Goal: Navigation & Orientation: Find specific page/section

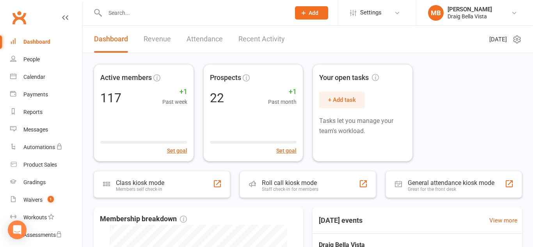
click at [135, 12] on input "text" at bounding box center [194, 12] width 182 height 11
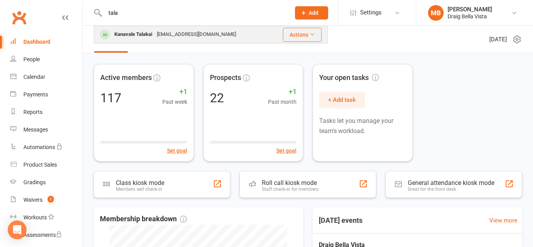
type input "tala"
click at [126, 37] on div "Kanavale Talakai" at bounding box center [133, 34] width 43 height 11
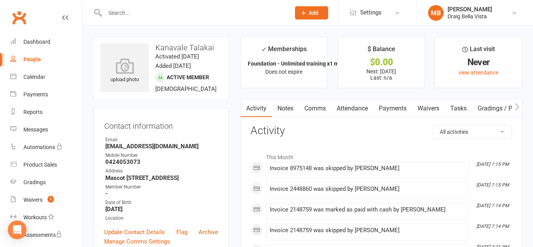
click at [385, 109] on link "Payments" at bounding box center [392, 108] width 39 height 18
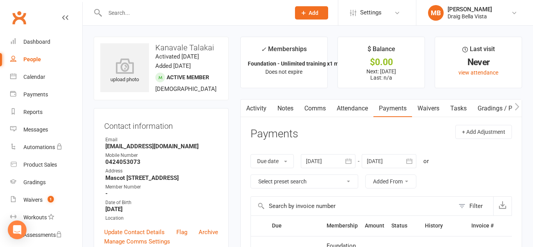
click at [118, 16] on input "text" at bounding box center [194, 12] width 182 height 11
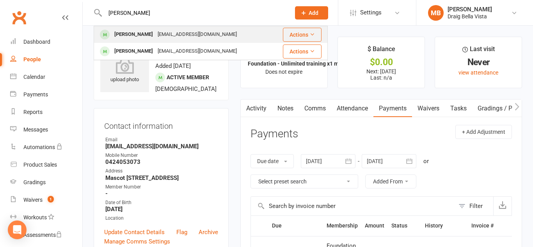
type input "[PERSON_NAME]"
click at [225, 38] on div "[PERSON_NAME] [EMAIL_ADDRESS][DOMAIN_NAME]" at bounding box center [183, 35] width 178 height 16
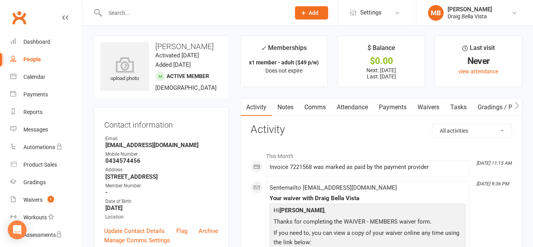
scroll to position [2, 0]
click at [389, 107] on link "Payments" at bounding box center [392, 106] width 39 height 18
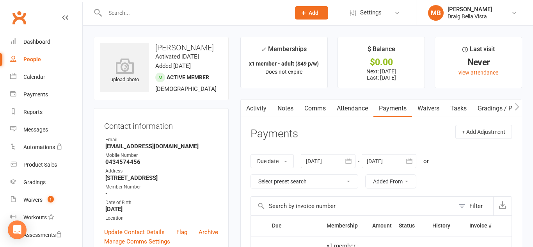
scroll to position [2, 0]
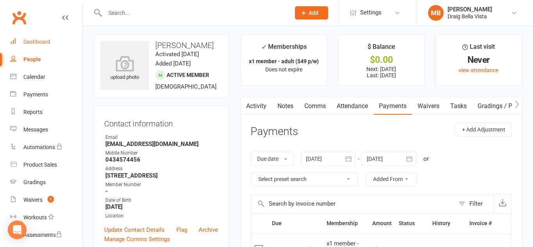
click at [43, 45] on link "Dashboard" at bounding box center [46, 42] width 72 height 18
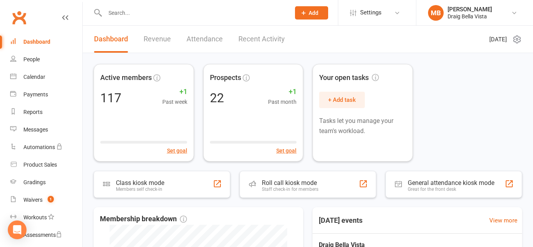
click at [35, 42] on div "Dashboard" at bounding box center [36, 42] width 27 height 6
click at [19, 56] on link "People" at bounding box center [46, 60] width 72 height 18
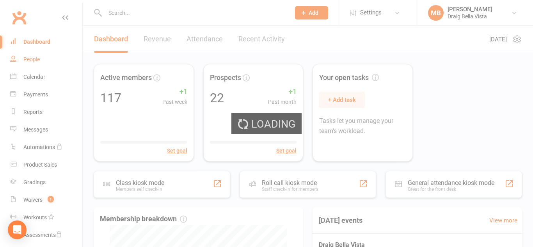
click at [19, 56] on div "Loading" at bounding box center [266, 123] width 533 height 247
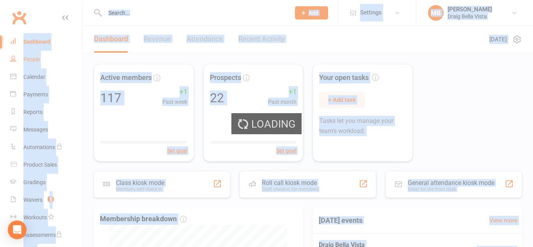
select select "100"
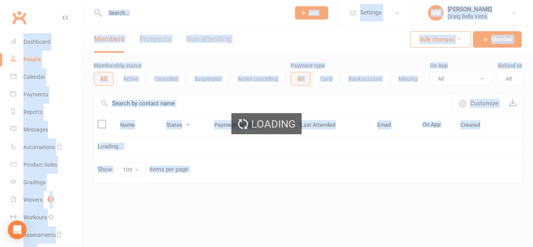
click at [19, 56] on div "Loading" at bounding box center [266, 123] width 533 height 247
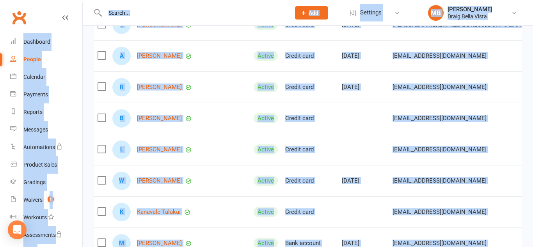
scroll to position [823, 0]
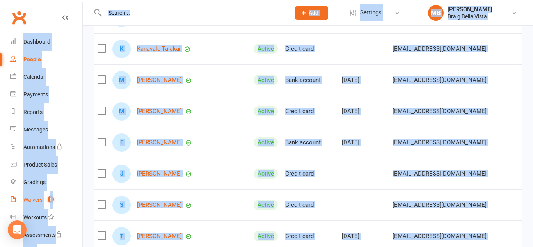
click at [39, 196] on link "Waivers 1" at bounding box center [46, 200] width 72 height 18
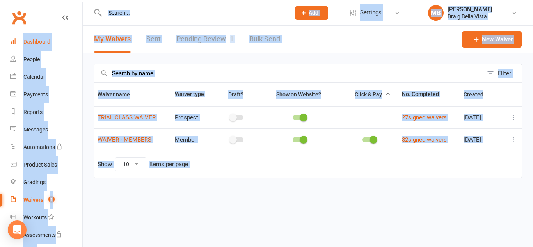
click at [45, 42] on div "Dashboard" at bounding box center [36, 42] width 27 height 6
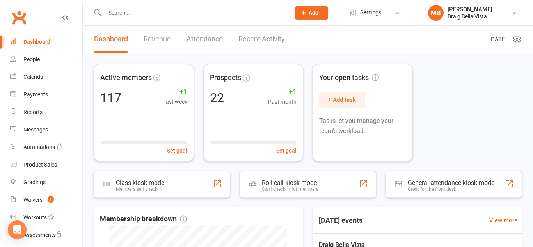
click at [131, 12] on input "text" at bounding box center [194, 12] width 182 height 11
click at [34, 60] on div "People" at bounding box center [31, 59] width 16 height 6
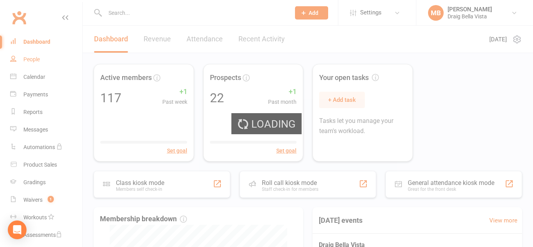
click at [34, 60] on div "Loading" at bounding box center [266, 123] width 533 height 247
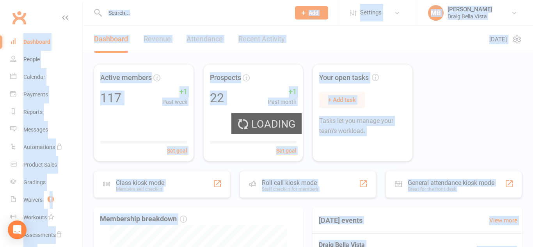
select select "100"
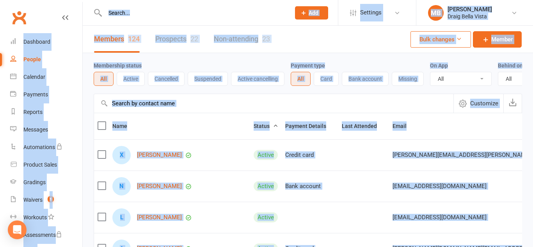
click at [223, 15] on input "text" at bounding box center [194, 12] width 182 height 11
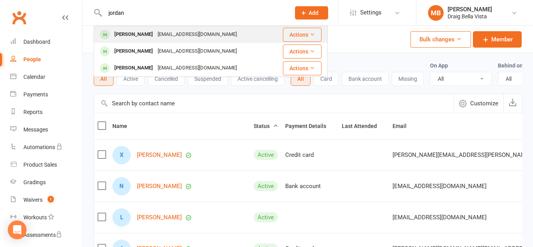
type input "jordan"
click at [183, 33] on div "[EMAIL_ADDRESS][DOMAIN_NAME]" at bounding box center [197, 34] width 84 height 11
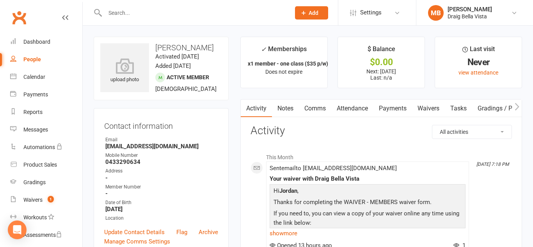
click at [387, 110] on link "Payments" at bounding box center [392, 108] width 39 height 18
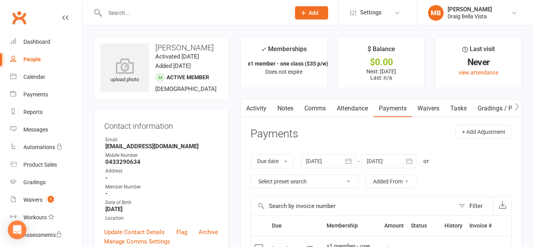
scroll to position [1, 0]
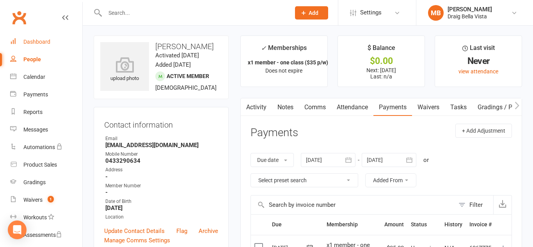
click at [31, 41] on div "Dashboard" at bounding box center [36, 42] width 27 height 6
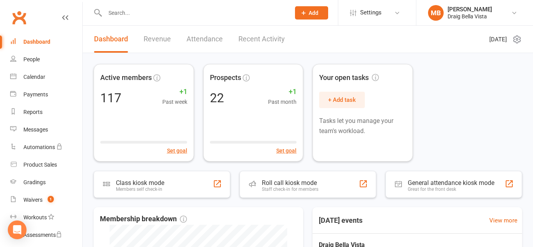
click at [154, 44] on link "Revenue" at bounding box center [156, 39] width 27 height 27
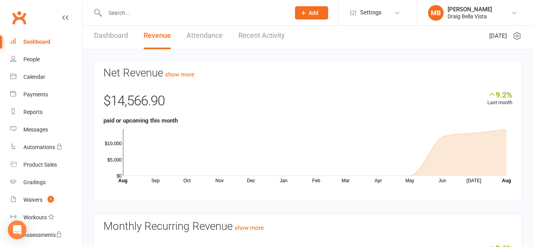
scroll to position [4, 0]
click at [188, 37] on link "Attendance" at bounding box center [204, 35] width 36 height 27
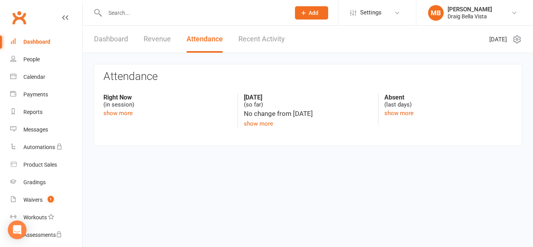
scroll to position [0, 0]
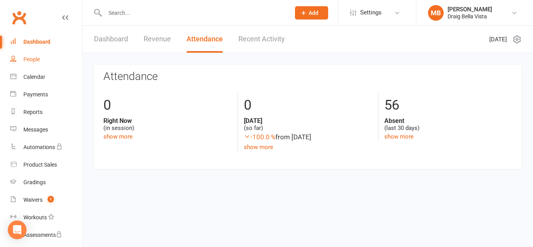
click at [32, 63] on link "People" at bounding box center [46, 60] width 72 height 18
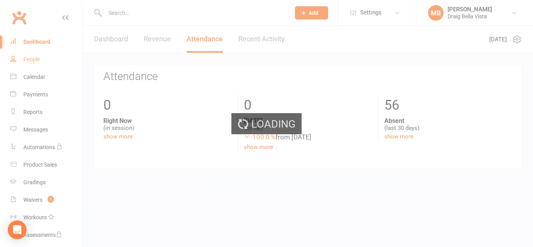
select select "100"
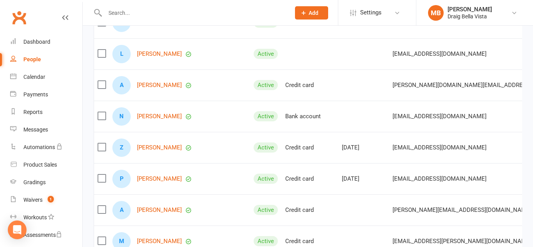
scroll to position [163, 0]
click at [506, 14] on link "MB [PERSON_NAME] Draig Bella Vista" at bounding box center [474, 13] width 93 height 16
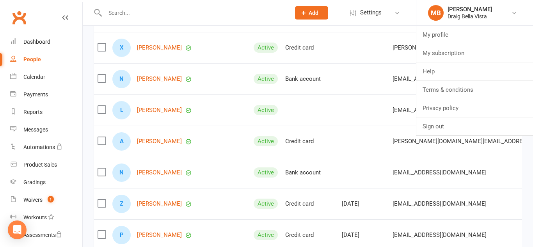
scroll to position [0, 0]
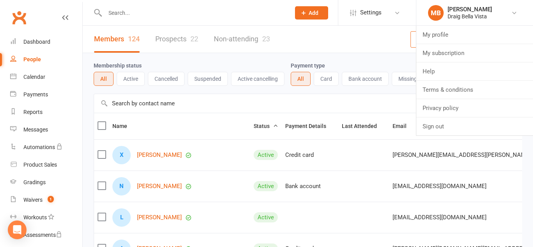
click at [263, 21] on div at bounding box center [189, 12] width 191 height 25
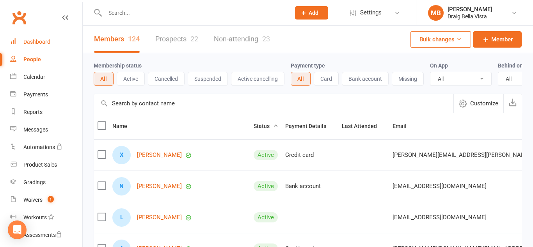
click at [48, 43] on div "Dashboard" at bounding box center [36, 42] width 27 height 6
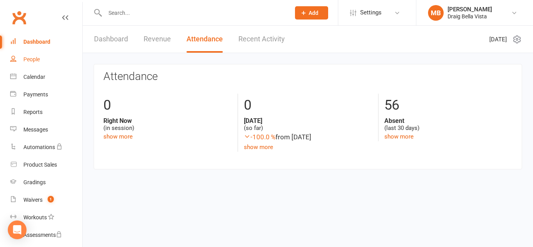
click at [29, 55] on link "People" at bounding box center [46, 60] width 72 height 18
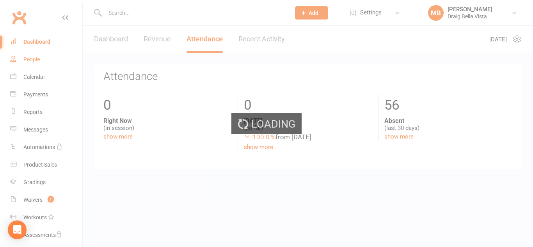
select select "100"
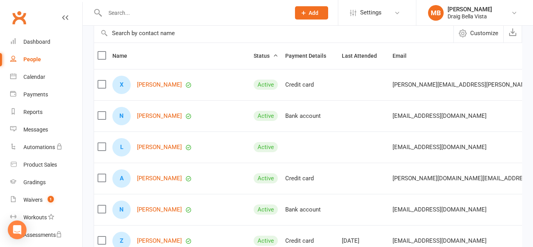
scroll to position [70, 0]
click at [42, 55] on link "People" at bounding box center [46, 60] width 72 height 18
click at [37, 44] on div "Dashboard" at bounding box center [36, 42] width 27 height 6
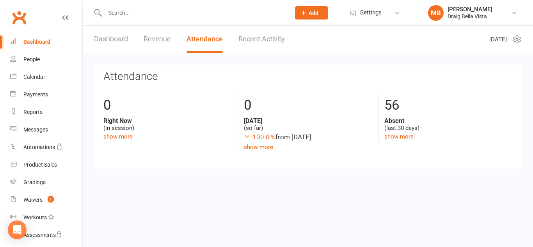
click at [31, 43] on div "Dashboard" at bounding box center [36, 42] width 27 height 6
click at [34, 61] on div "People" at bounding box center [31, 59] width 16 height 6
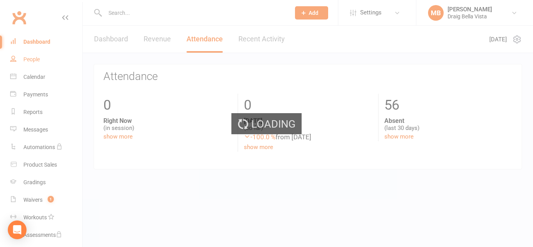
select select "100"
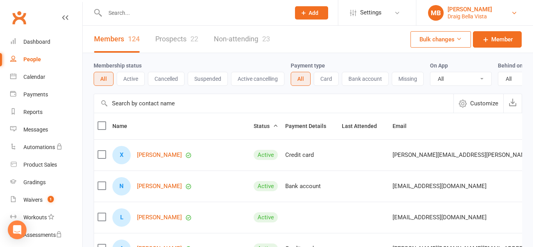
click at [497, 10] on link "MB [PERSON_NAME] Draig Bella Vista" at bounding box center [474, 13] width 93 height 16
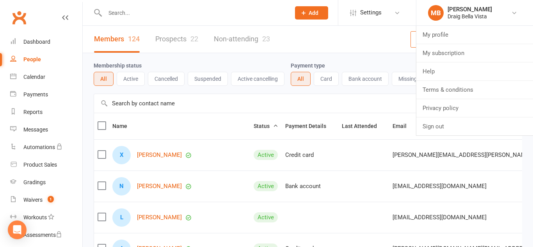
click at [390, 43] on div "Members 124 Prospects 22 Non-attending 23 Bulk changes Member" at bounding box center [308, 39] width 450 height 27
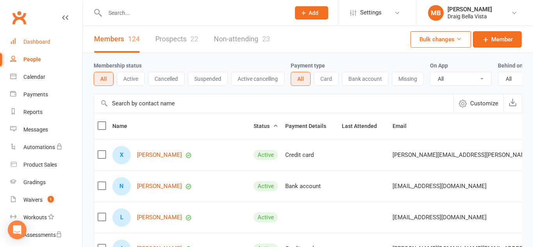
click at [36, 39] on div "Dashboard" at bounding box center [36, 42] width 27 height 6
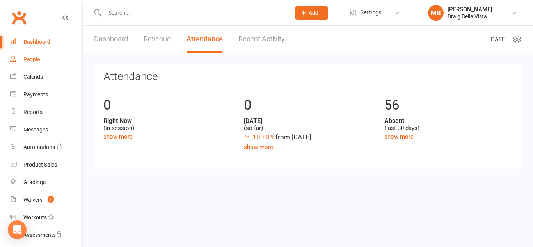
click at [29, 59] on div "People" at bounding box center [31, 59] width 16 height 6
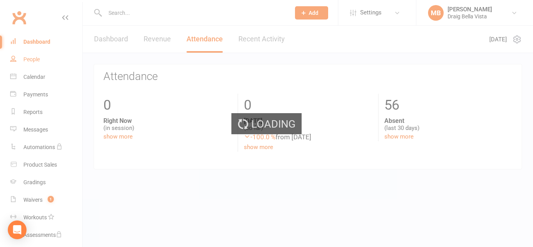
select select "100"
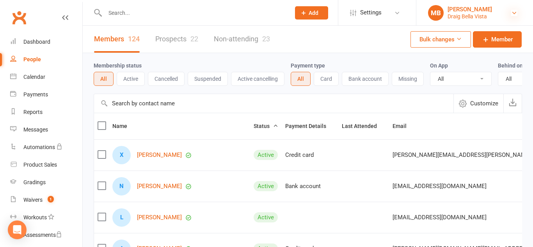
click at [514, 15] on icon at bounding box center [514, 13] width 6 height 6
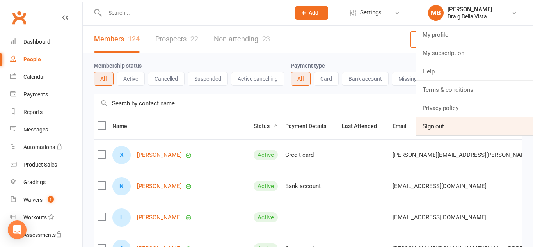
click at [450, 130] on link "Sign out" at bounding box center [474, 126] width 117 height 18
